Goal: Information Seeking & Learning: Learn about a topic

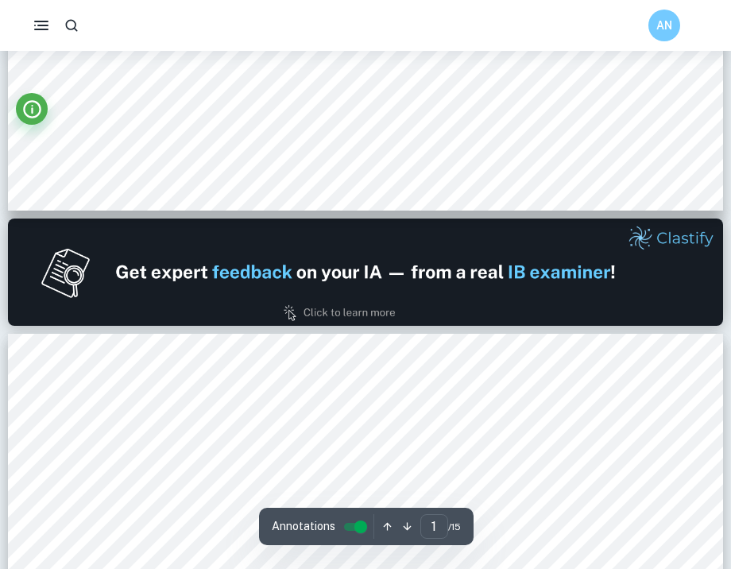
type input "2"
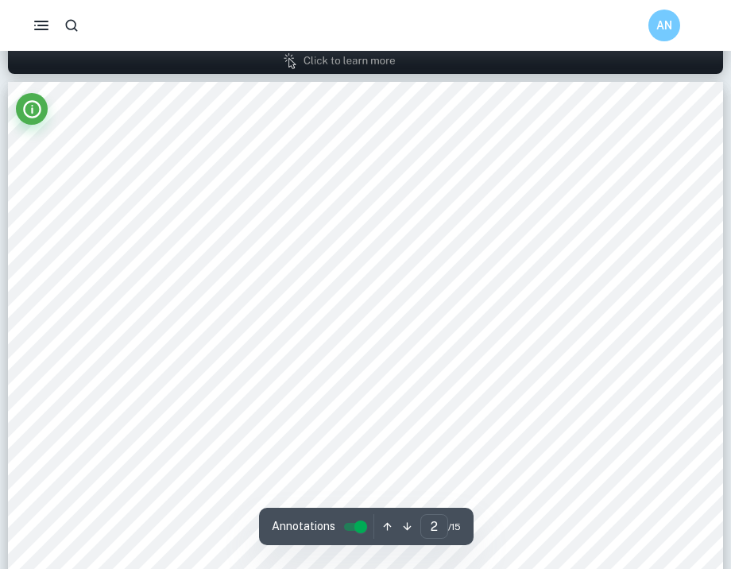
scroll to position [1040, 0]
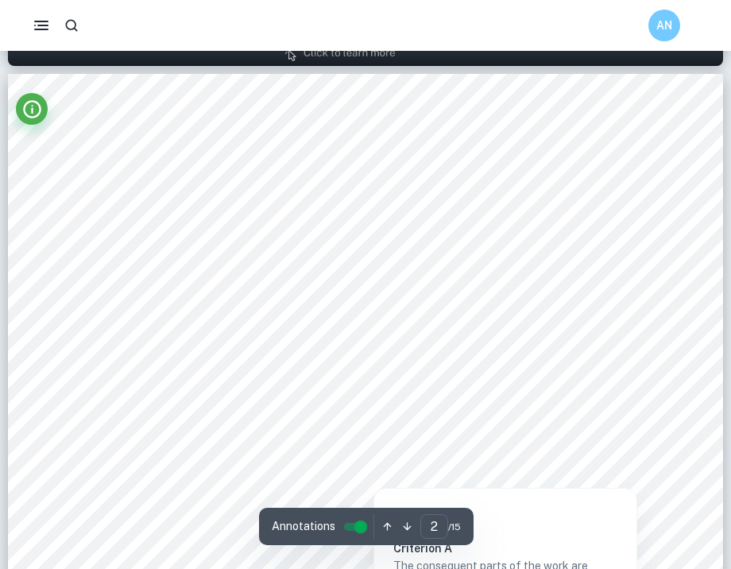
click at [360, 313] on div at bounding box center [373, 311] width 599 height 34
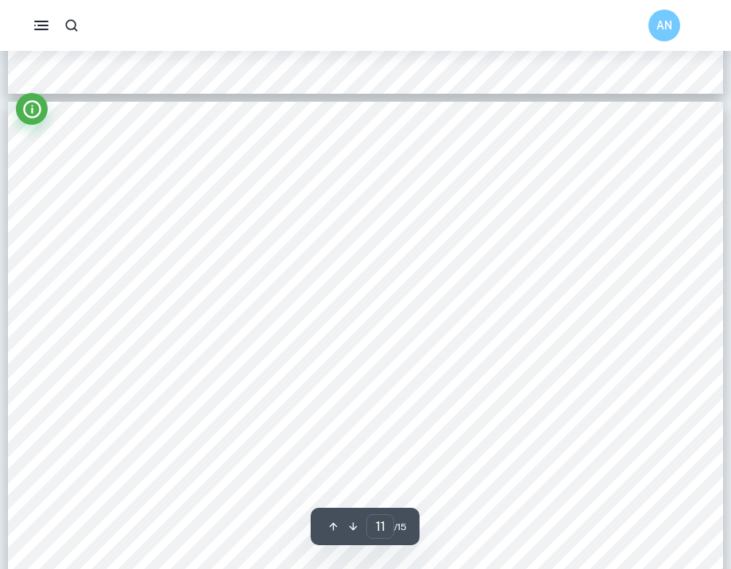
scroll to position [9683, 0]
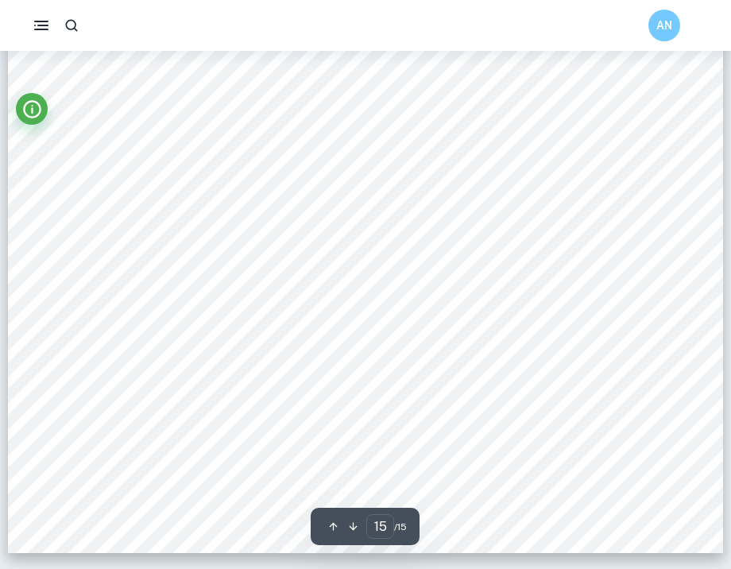
type input "2"
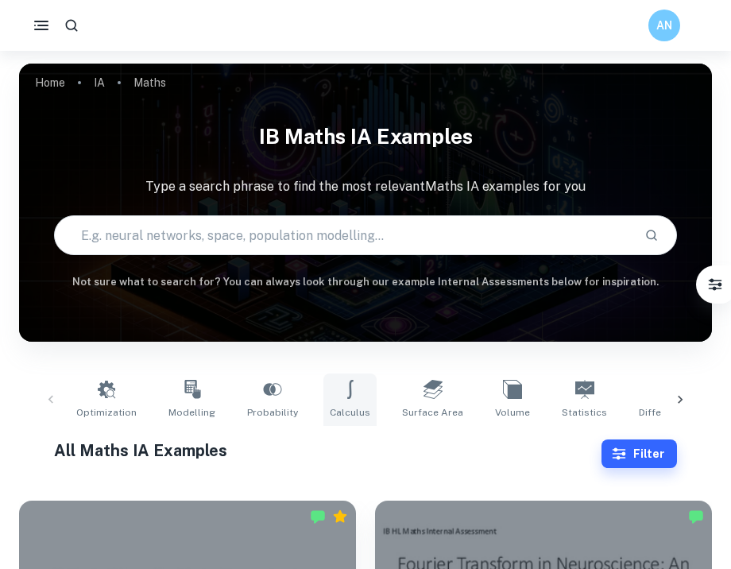
scroll to position [224, 0]
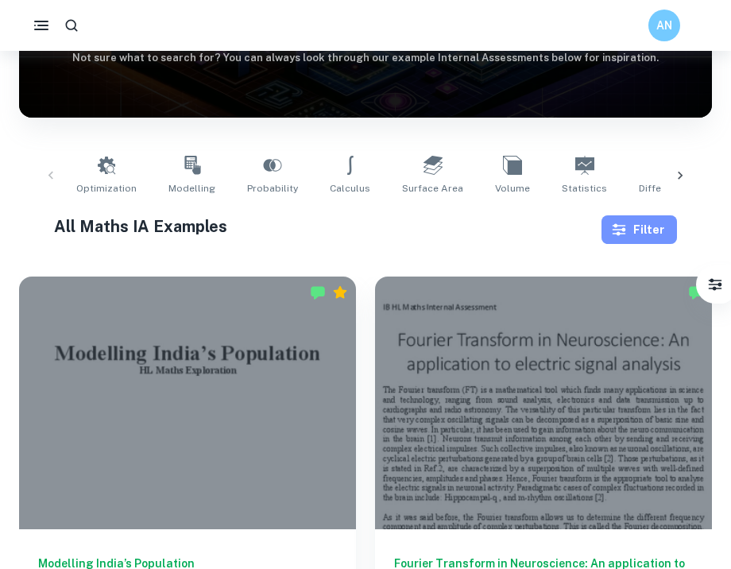
click at [612, 239] on button "Filter" at bounding box center [638, 229] width 75 height 29
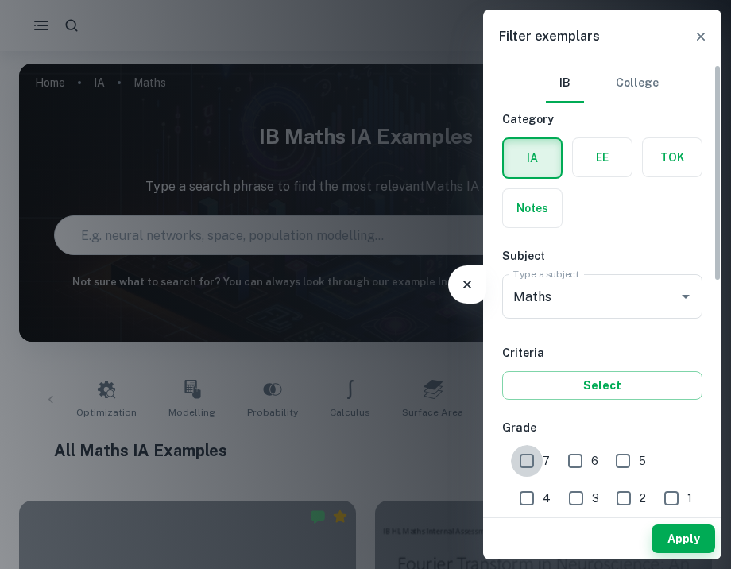
click at [528, 461] on input "7" at bounding box center [527, 461] width 32 height 32
checkbox input "true"
click at [654, 521] on div "Apply" at bounding box center [602, 538] width 238 height 41
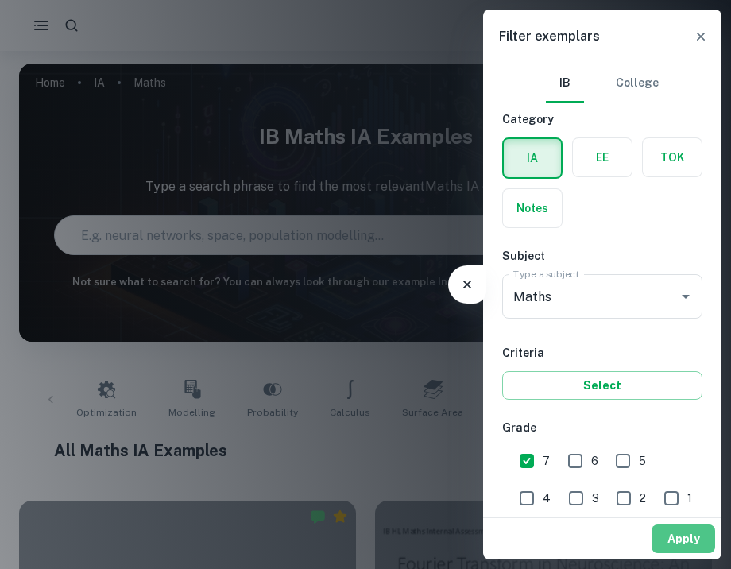
click at [666, 533] on button "Apply" at bounding box center [683, 538] width 64 height 29
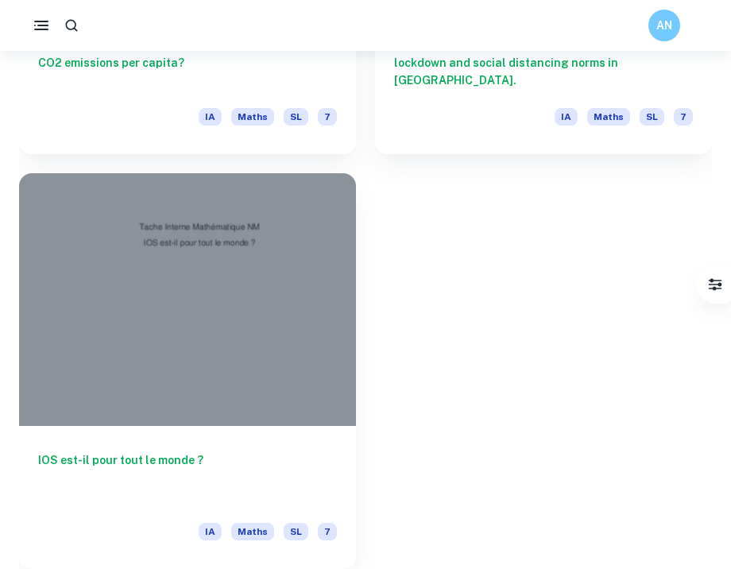
scroll to position [3229, 0]
